Goal: Obtain resource: Download file/media

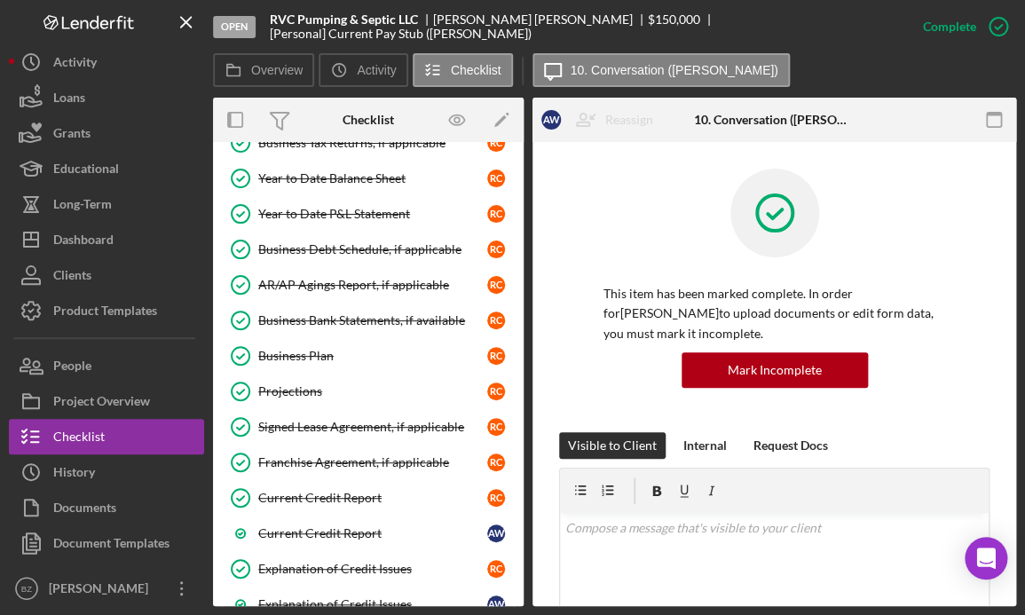
scroll to position [941, 0]
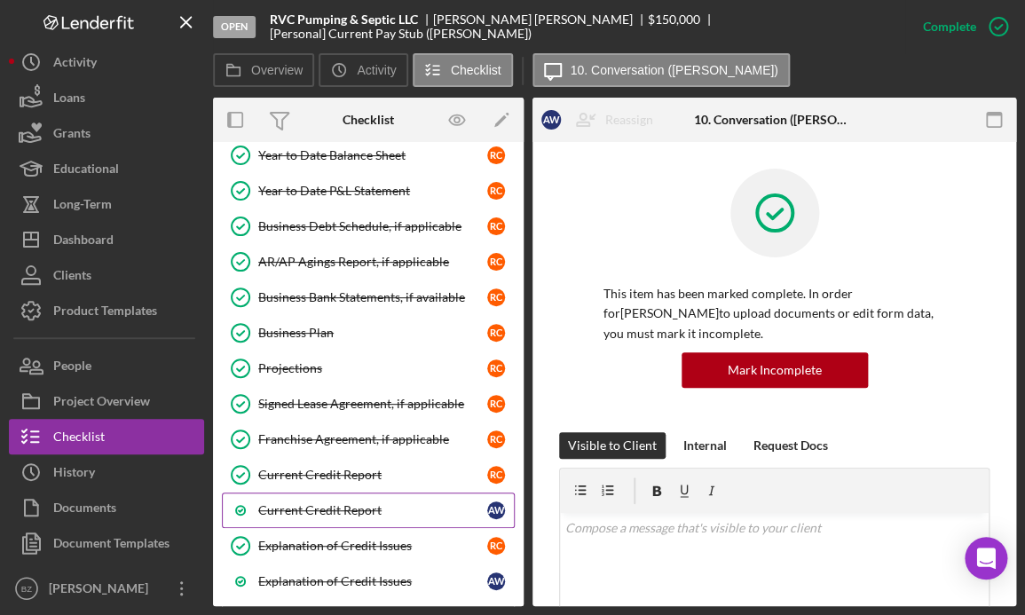
click at [341, 506] on div "Current Credit Report" at bounding box center [372, 510] width 229 height 14
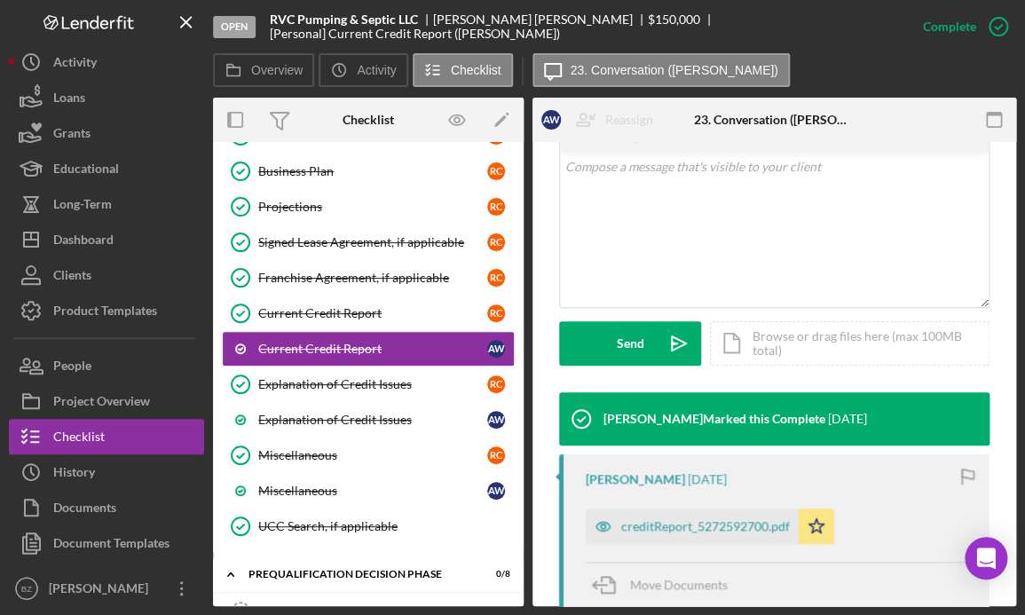
scroll to position [484, 0]
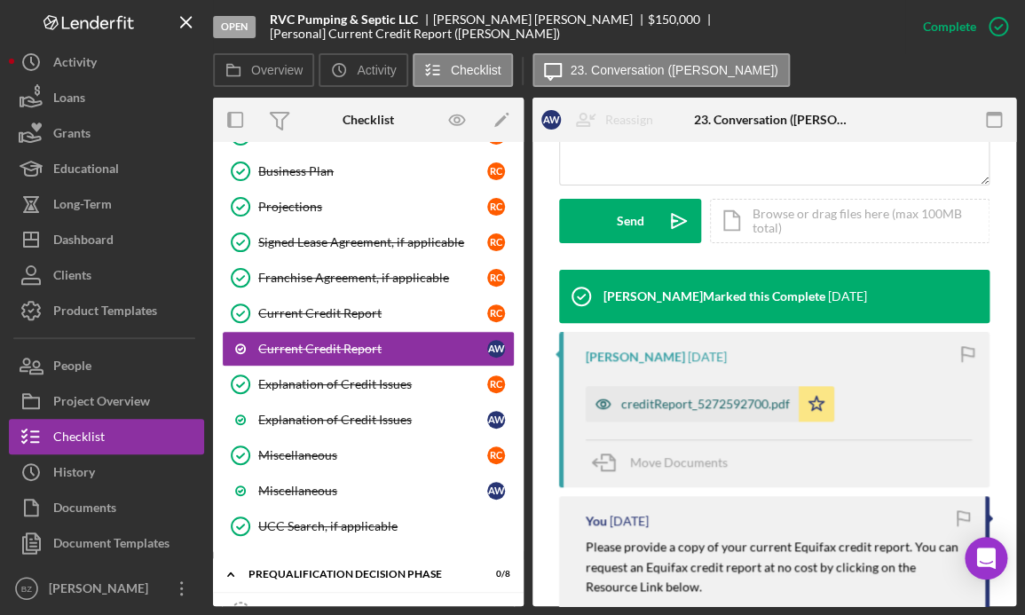
click at [660, 401] on div "creditReport_5272592700.pdf" at bounding box center [705, 404] width 169 height 14
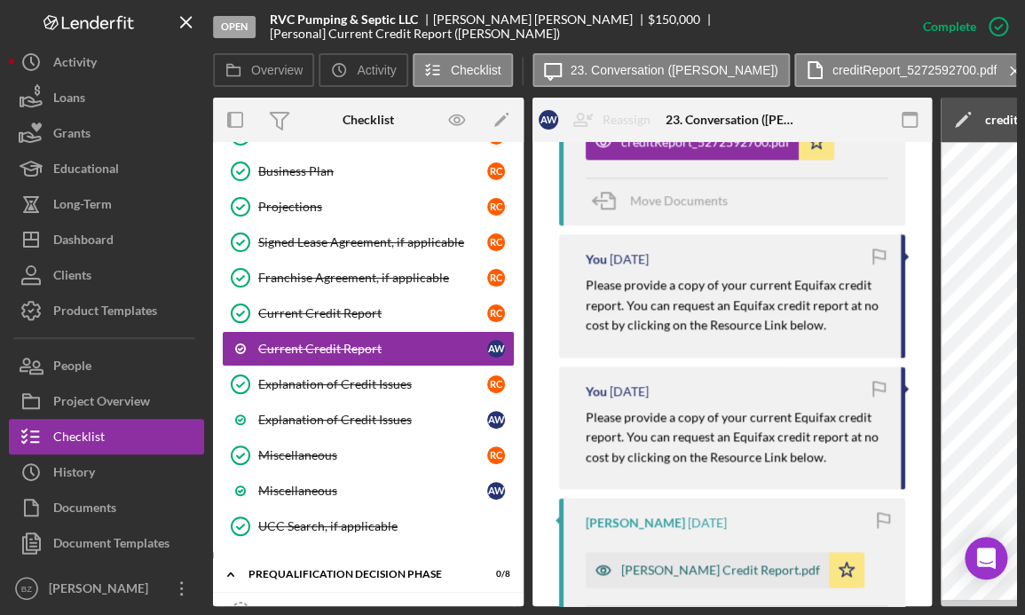
scroll to position [504, 0]
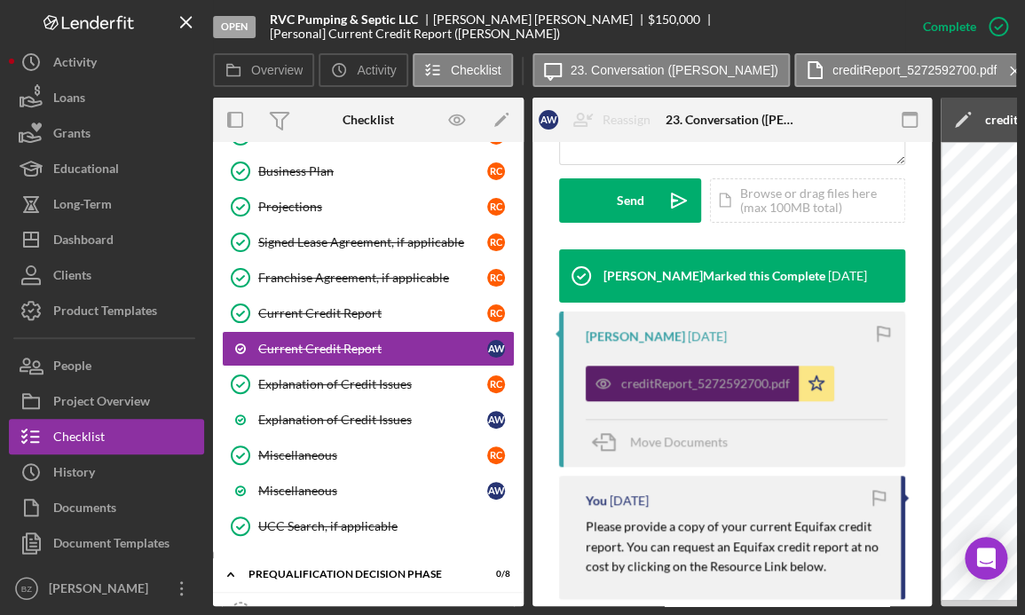
click at [770, 390] on div "creditReport_5272592700.pdf" at bounding box center [705, 383] width 169 height 14
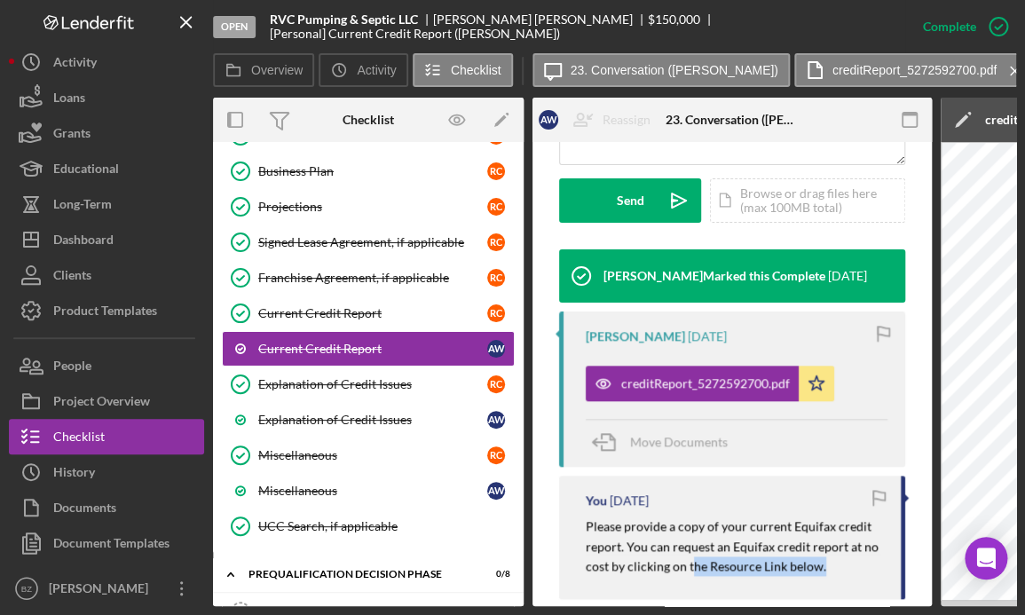
drag, startPoint x: 690, startPoint y: 605, endPoint x: 897, endPoint y: 602, distance: 207.7
click at [897, 602] on div "Open RVC Pumping & Septic LLC [PERSON_NAME] $150,000 $150,000 [Personal] Curren…" at bounding box center [512, 307] width 1025 height 615
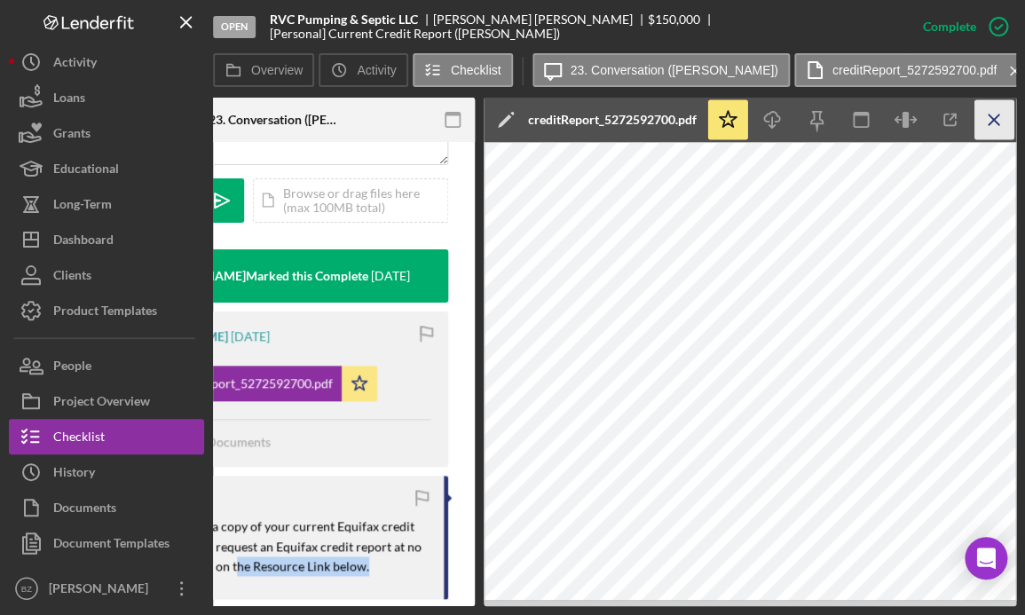
click at [985, 124] on icon "Icon/Menu Close" at bounding box center [994, 120] width 40 height 40
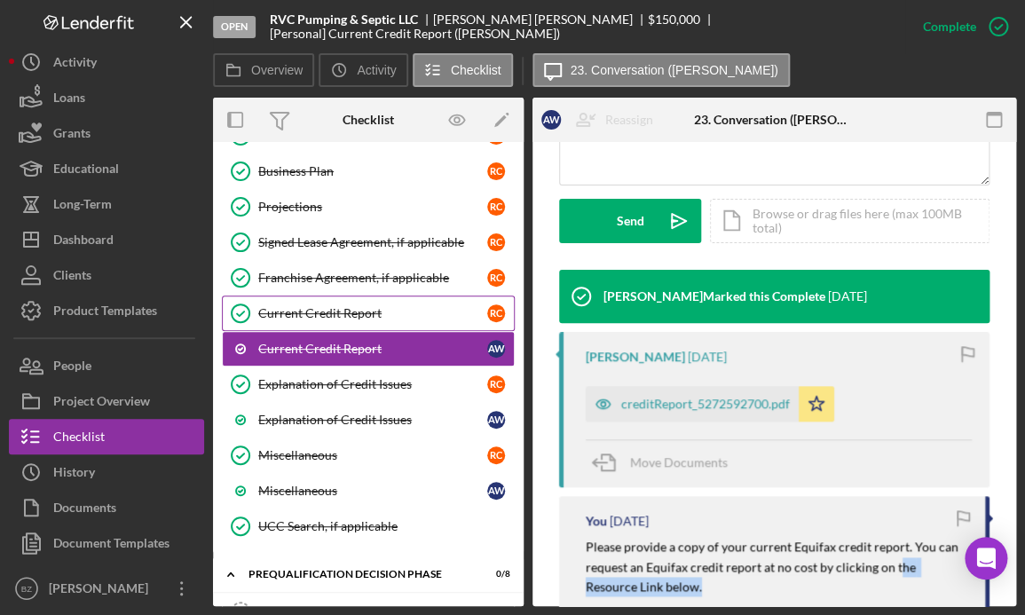
click at [407, 297] on link "Current Credit Report Current Credit Report R C" at bounding box center [368, 313] width 293 height 35
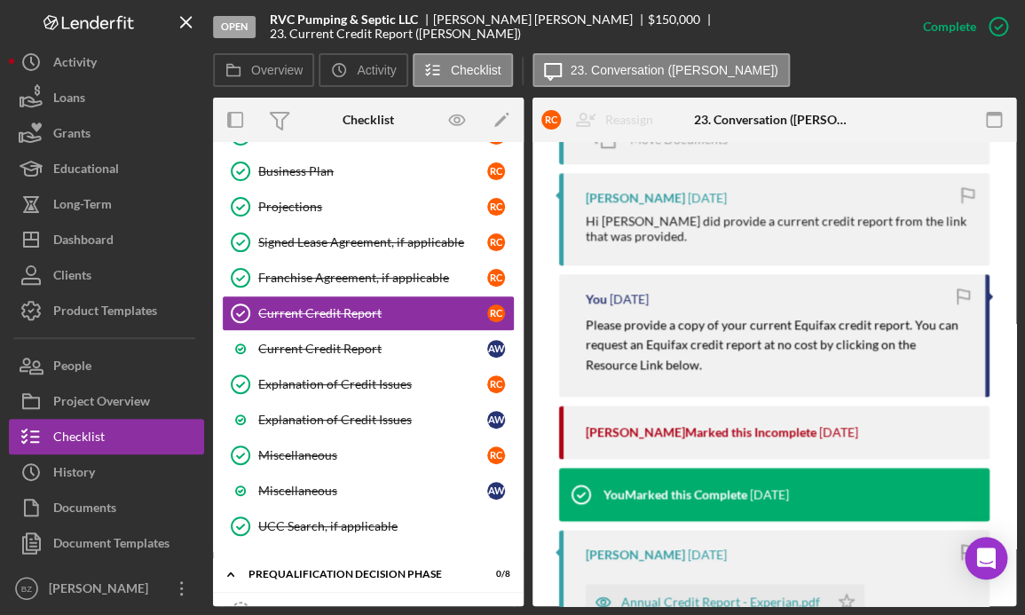
scroll to position [1129, 0]
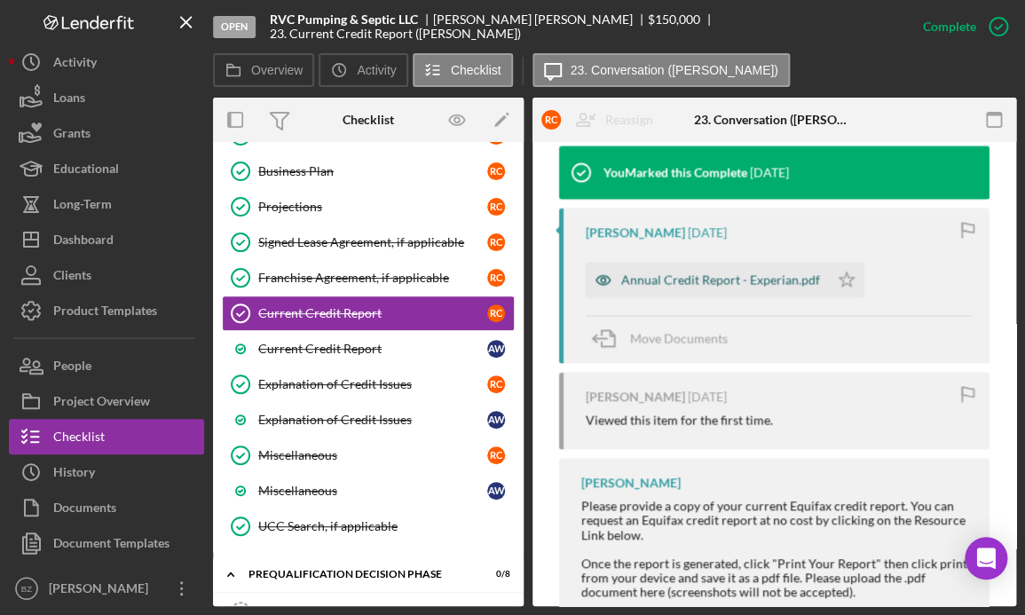
click at [683, 275] on div "Annual Credit Report - Experian.pdf" at bounding box center [720, 279] width 199 height 14
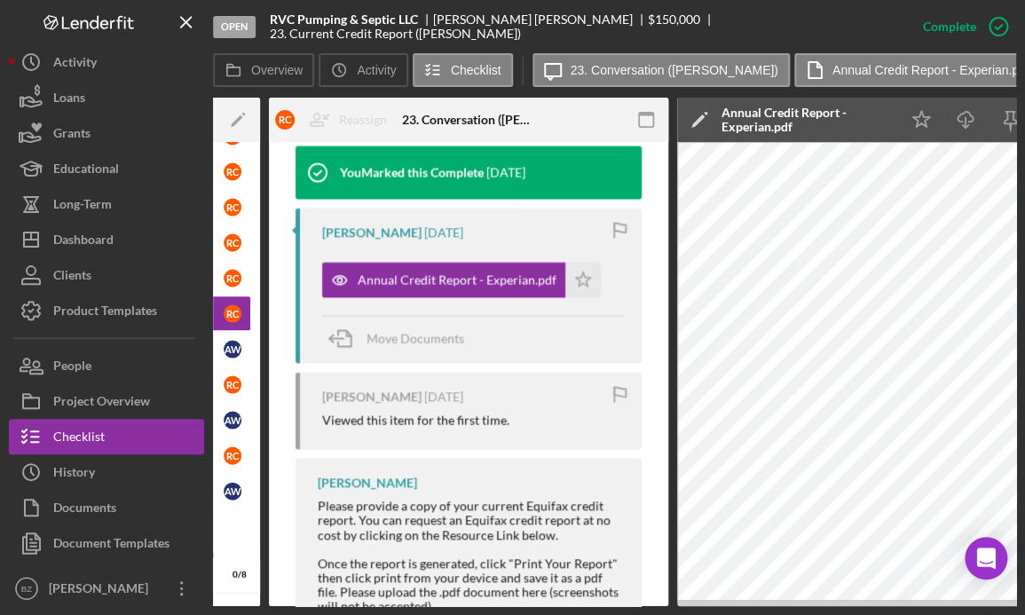
scroll to position [0, 402]
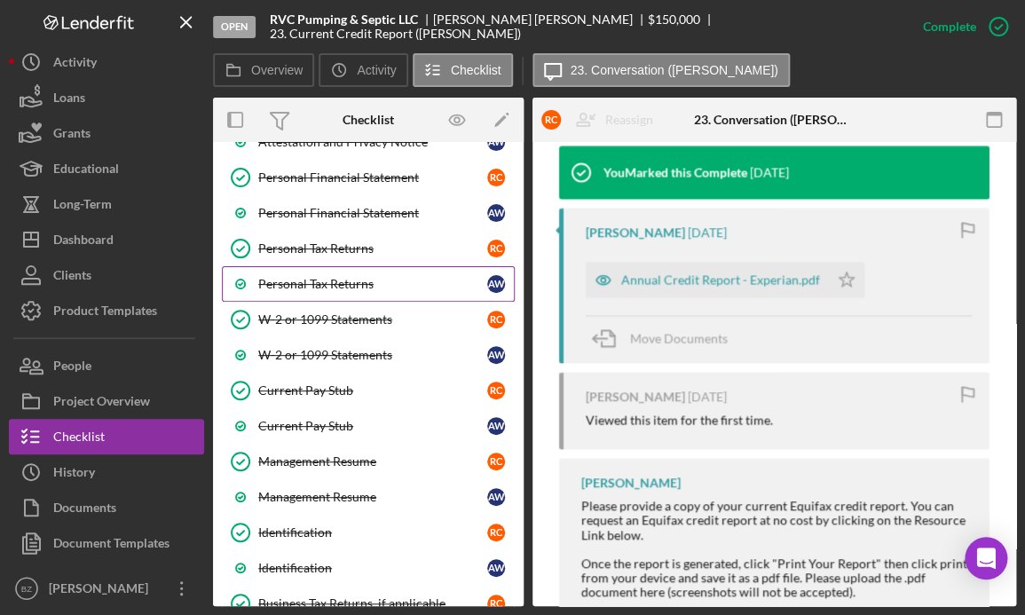
scroll to position [376, 0]
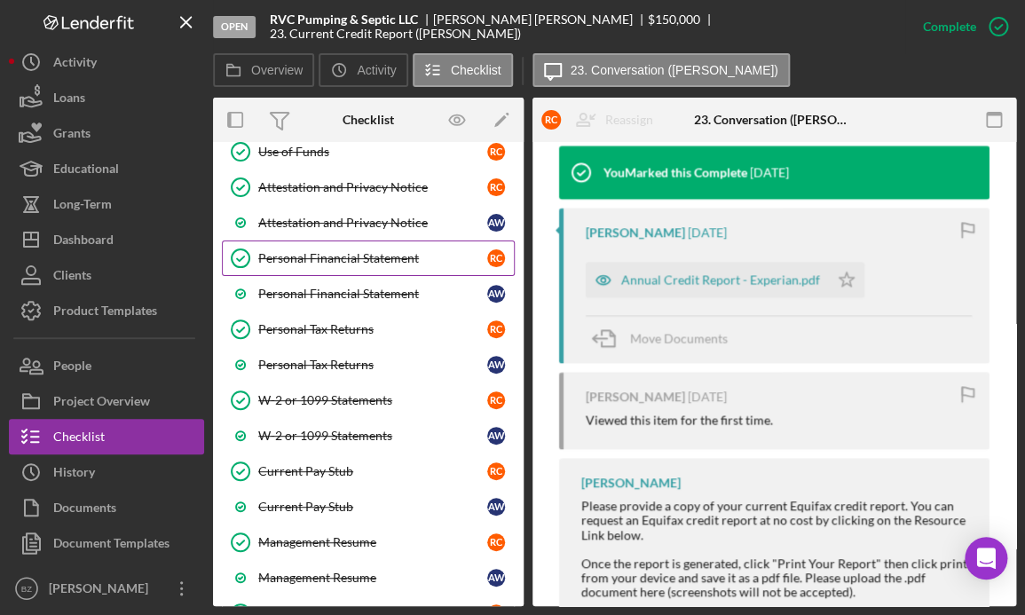
click at [339, 247] on link "Personal Financial Statement Personal Financial Statement R C" at bounding box center [368, 257] width 293 height 35
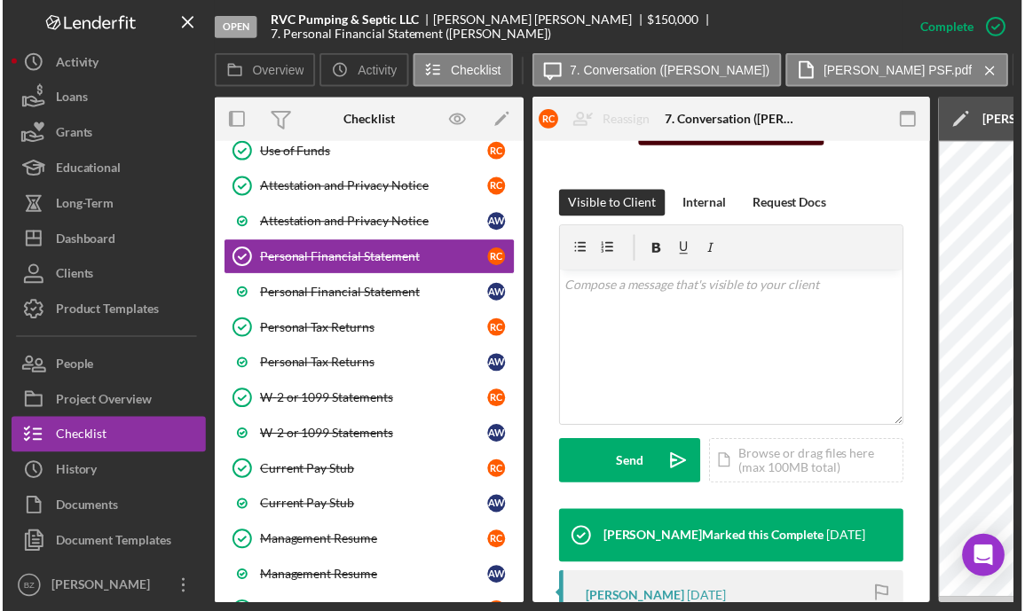
scroll to position [484, 0]
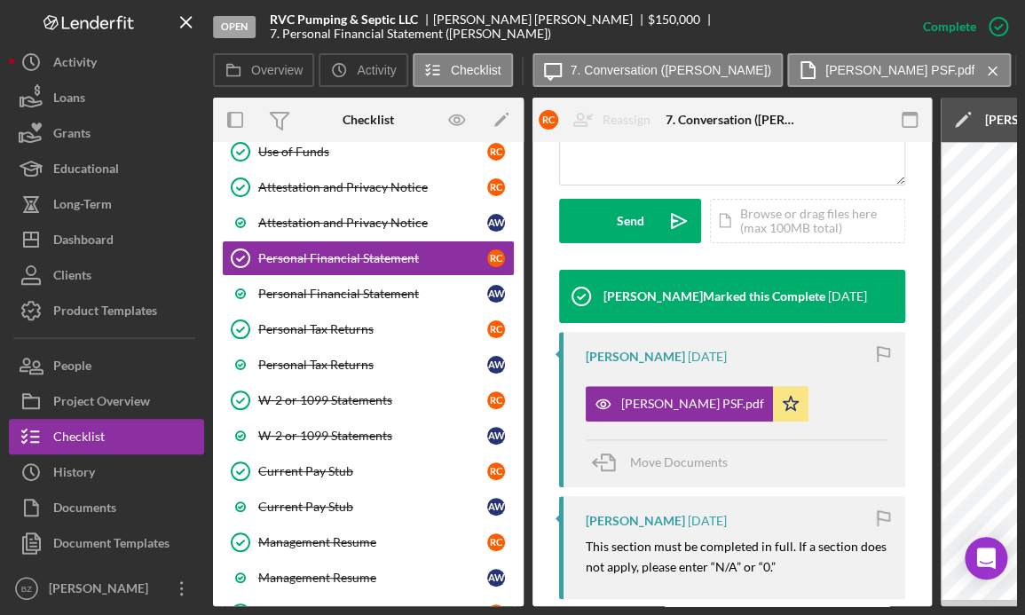
drag, startPoint x: 685, startPoint y: 605, endPoint x: 880, endPoint y: 614, distance: 195.4
click at [880, 614] on html "Open RVC Pumping & Septic LLC [PERSON_NAME] $150,000 $150,000 7. Personal Finan…" at bounding box center [512, 307] width 1025 height 615
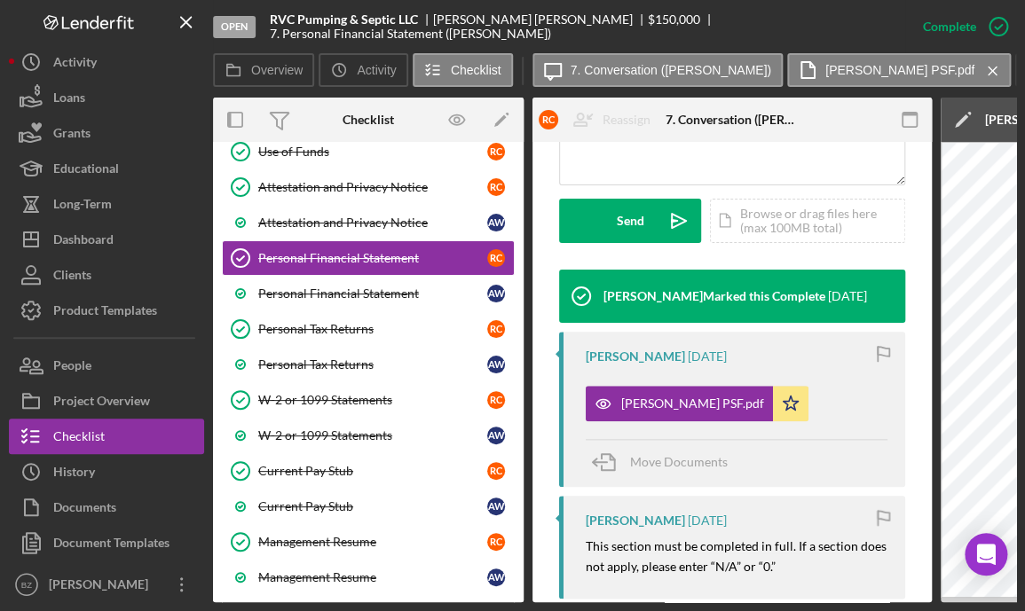
click at [709, 611] on html "Open RVC Pumping & Septic LLC [PERSON_NAME] $150,000 $150,000 7. Personal Finan…" at bounding box center [512, 305] width 1025 height 611
click at [790, 587] on div "[PERSON_NAME] [DATE] This section must be completed in full. If a section does …" at bounding box center [732, 547] width 346 height 103
click at [887, 583] on div "[PERSON_NAME] [DATE] This section must be completed in full. If a section does …" at bounding box center [732, 547] width 346 height 103
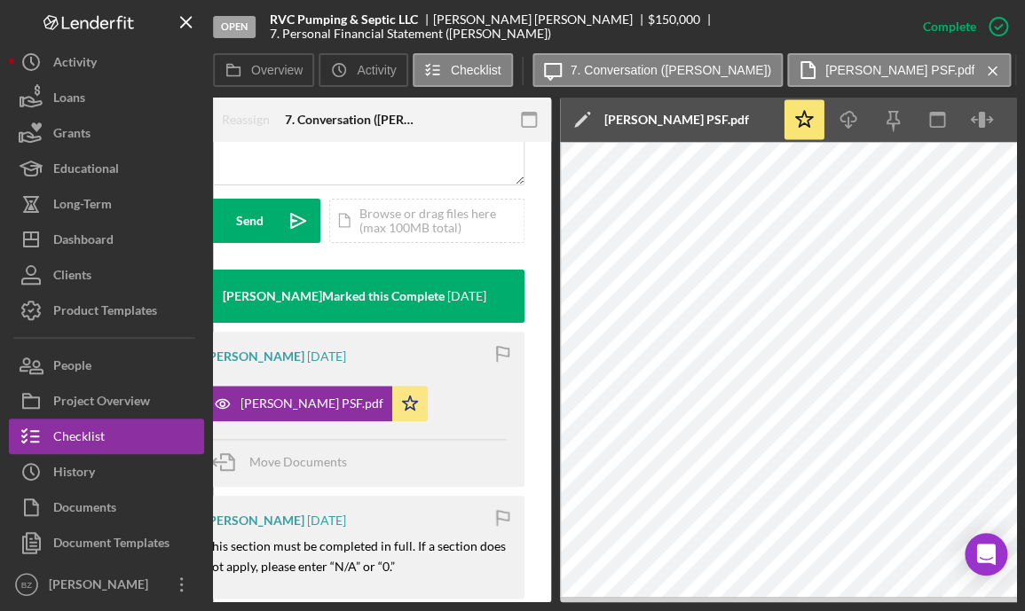
scroll to position [0, 387]
